Goal: Information Seeking & Learning: Understand process/instructions

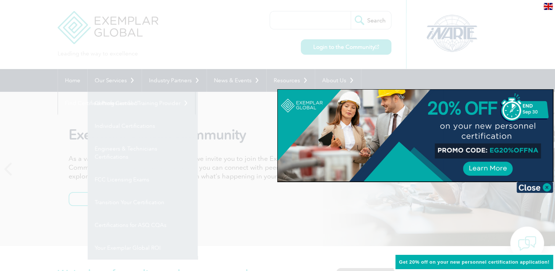
click at [69, 80] on div at bounding box center [277, 135] width 555 height 271
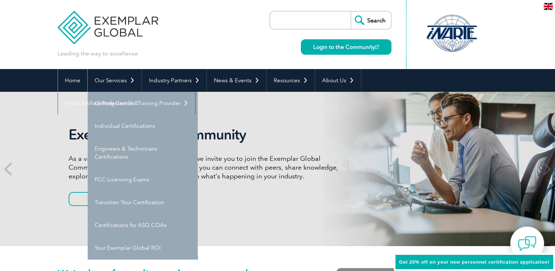
click at [69, 80] on link "Home" at bounding box center [72, 80] width 29 height 23
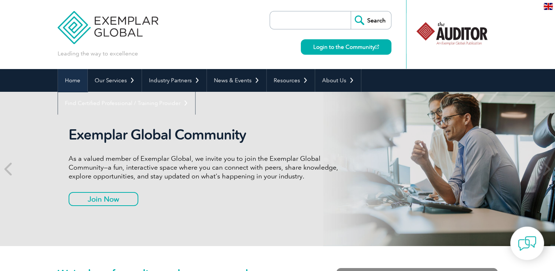
click at [67, 83] on link "Home" at bounding box center [72, 80] width 29 height 23
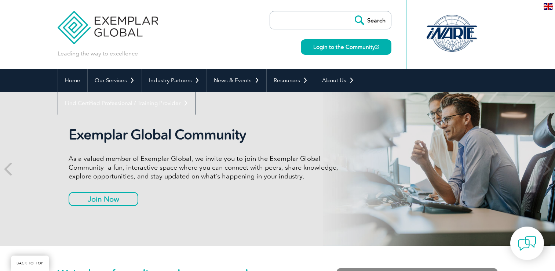
scroll to position [147, 0]
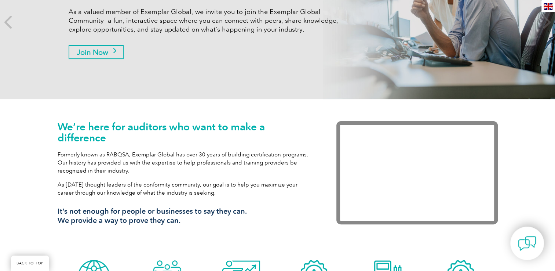
click at [102, 50] on link "Join Now" at bounding box center [96, 52] width 55 height 14
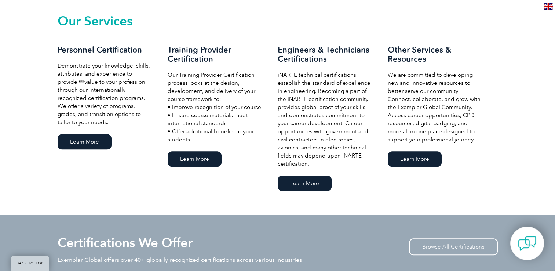
scroll to position [513, 0]
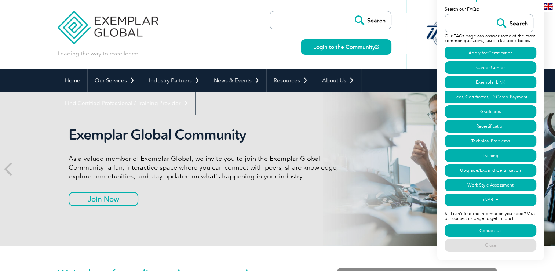
click at [513, 99] on link "Fees, Certificates, ID Cards, Payment" at bounding box center [490, 97] width 92 height 12
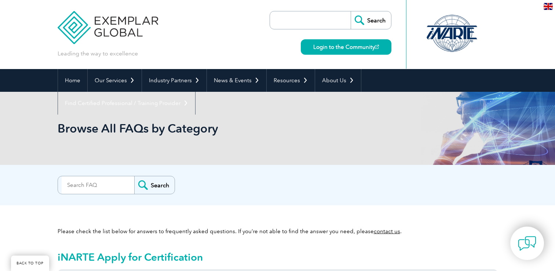
scroll to position [1735, 0]
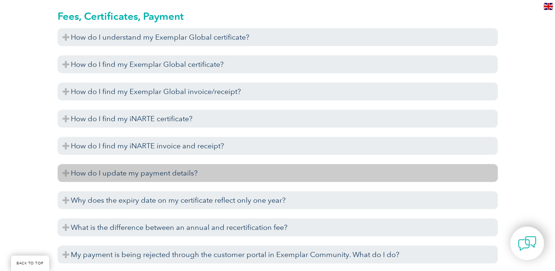
click at [70, 172] on h3 "How do I update my payment details?" at bounding box center [278, 173] width 440 height 18
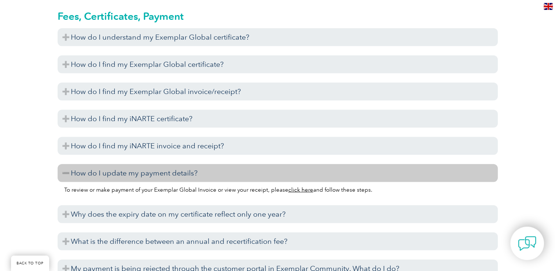
click at [301, 187] on link "click here" at bounding box center [300, 189] width 25 height 7
